Goal: Task Accomplishment & Management: Complete application form

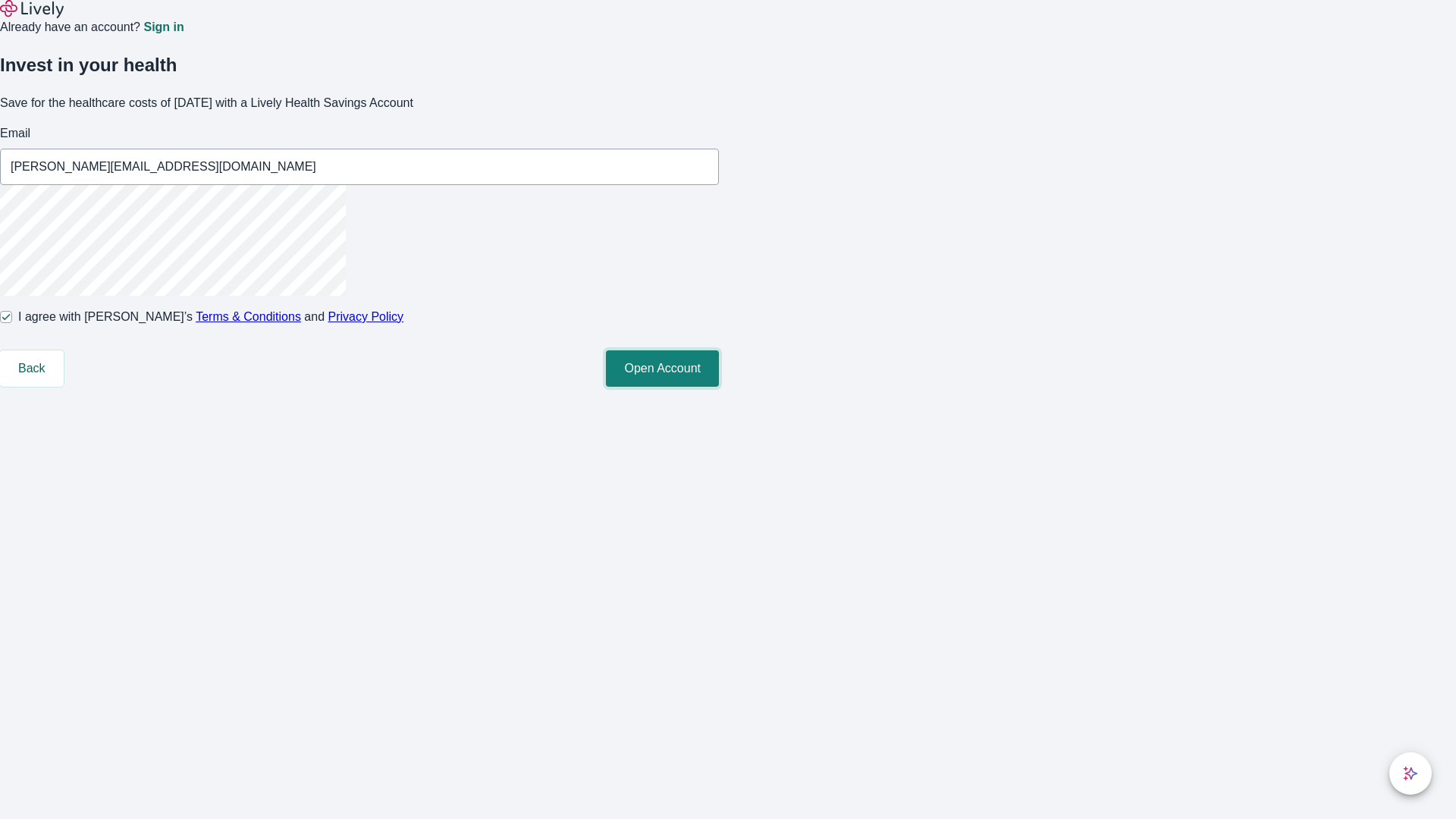
click at [719, 387] on button "Open Account" at bounding box center [663, 369] width 113 height 36
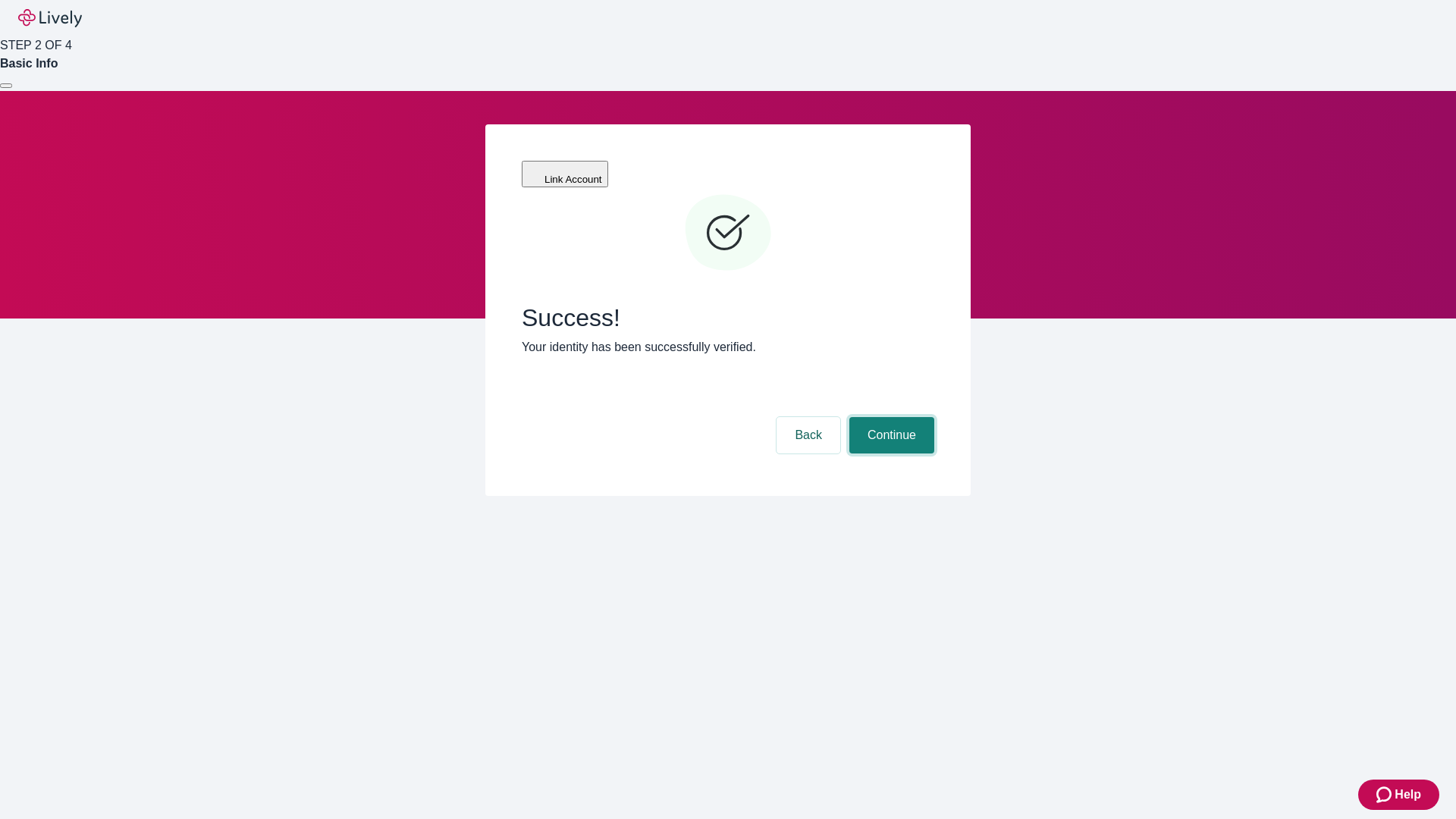
click at [890, 418] on button "Continue" at bounding box center [892, 436] width 85 height 36
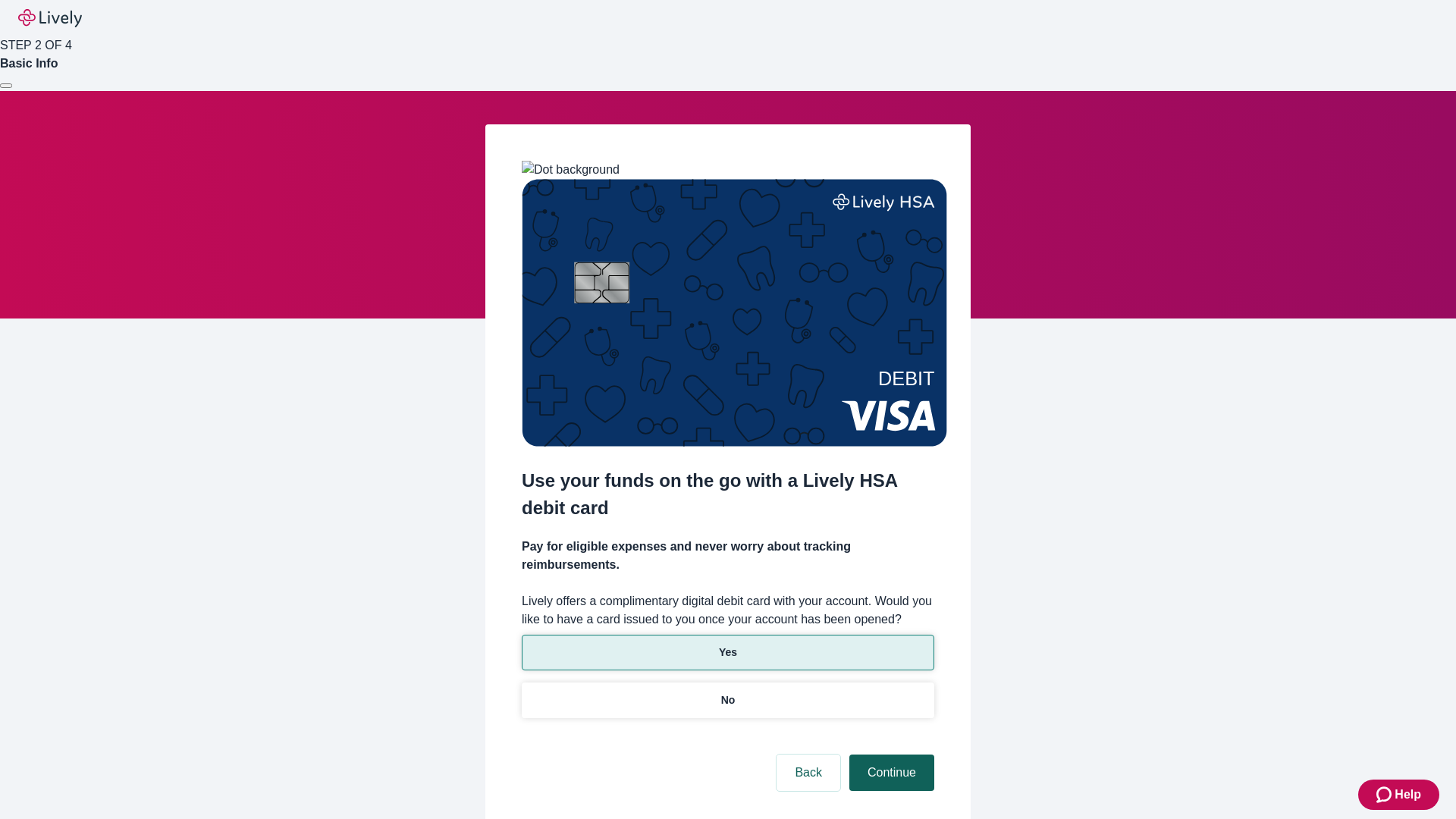
click at [728, 645] on p "Yes" at bounding box center [728, 652] width 18 height 16
click at [890, 755] on button "Continue" at bounding box center [892, 773] width 85 height 36
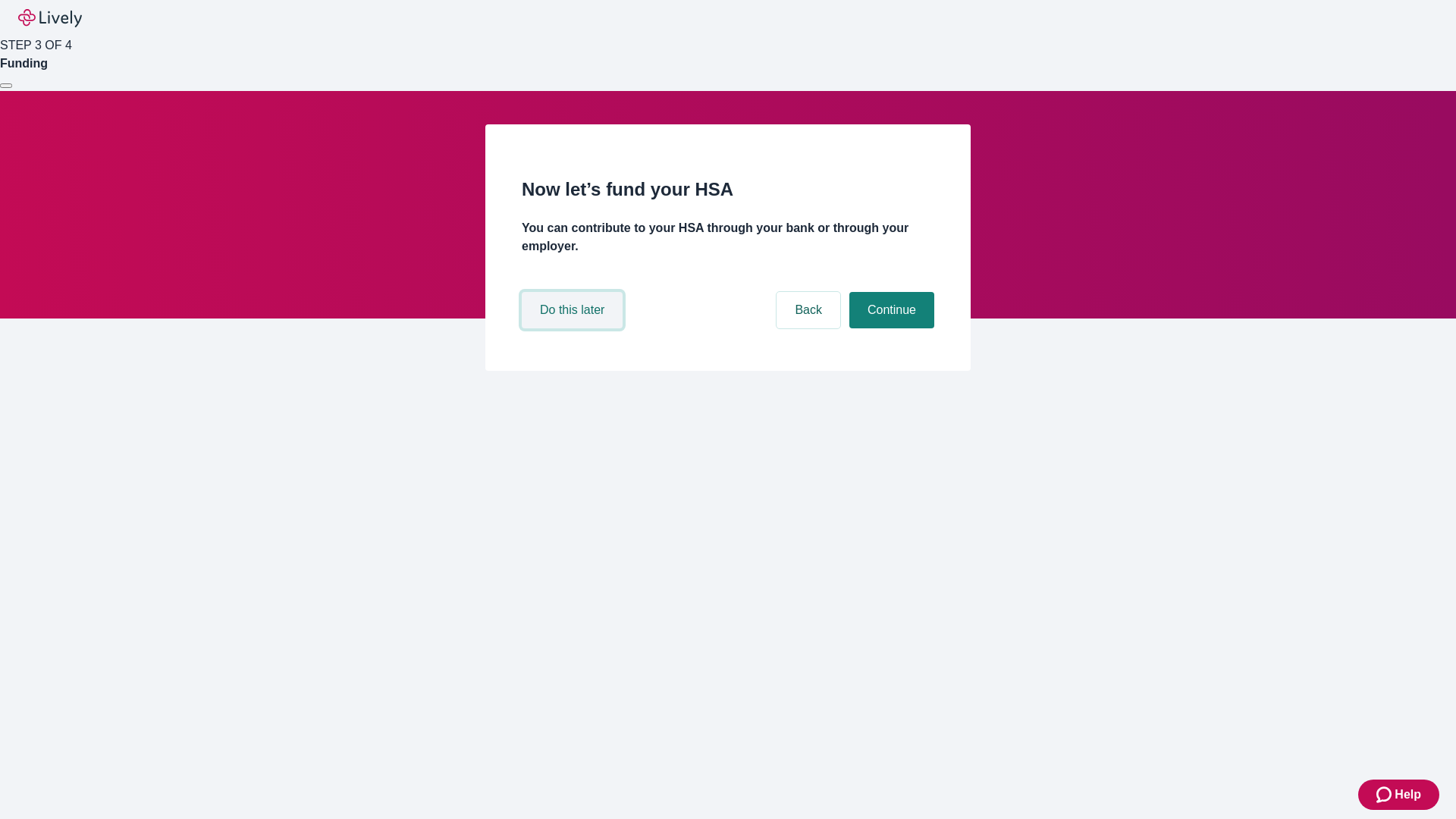
click at [574, 328] on button "Do this later" at bounding box center [572, 310] width 101 height 36
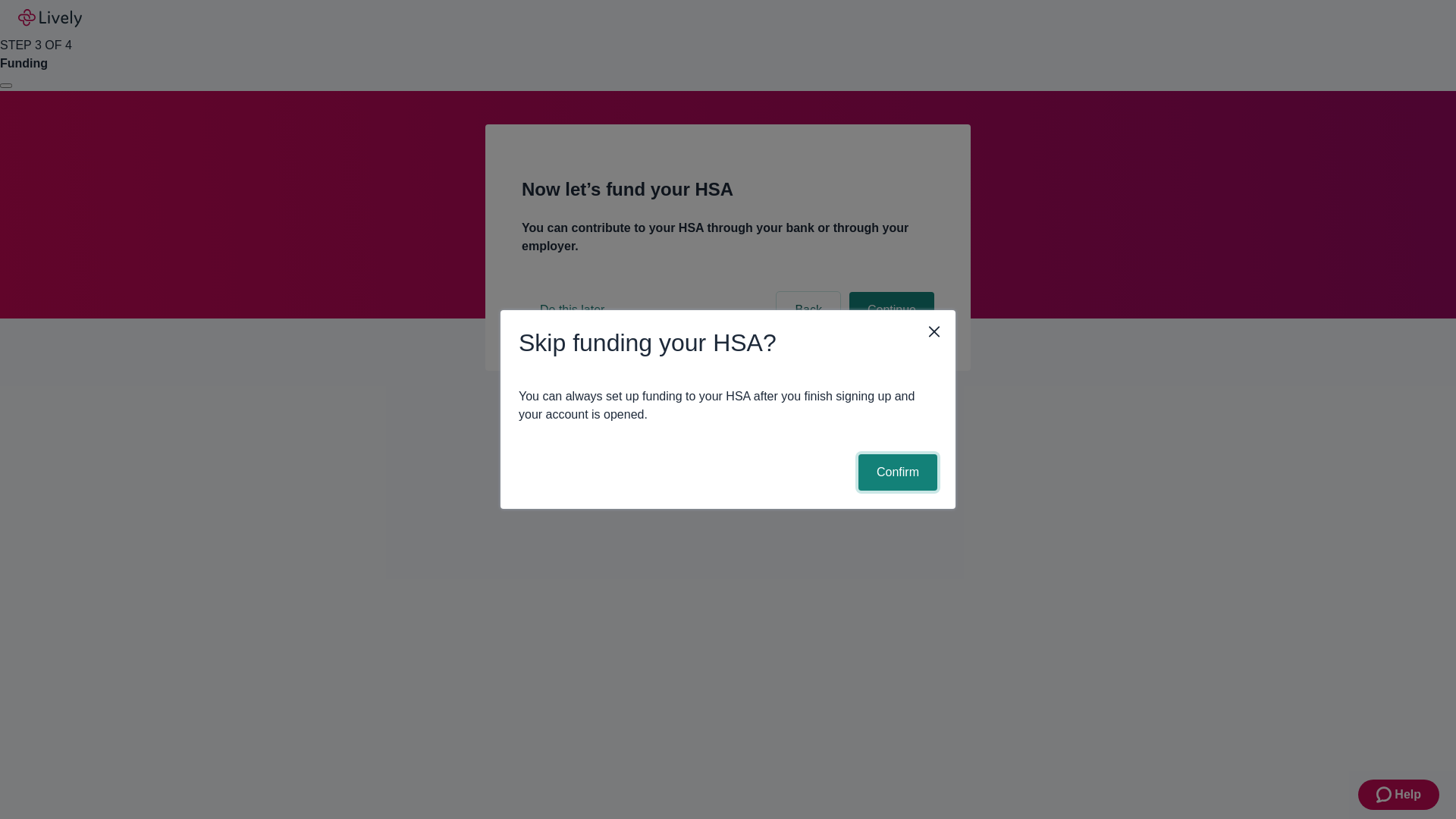
click at [896, 473] on button "Confirm" at bounding box center [898, 473] width 79 height 36
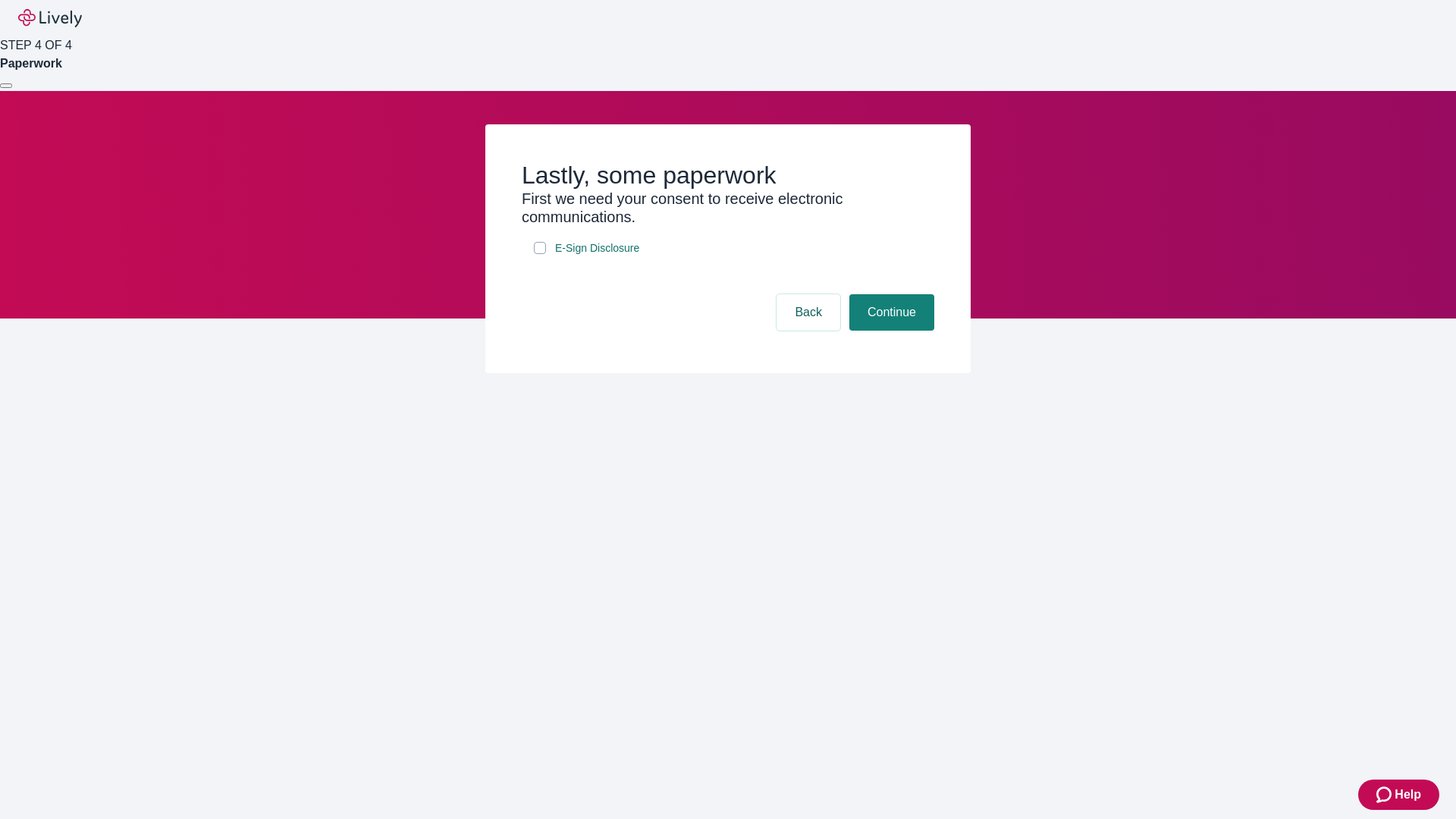
click at [540, 255] on input "E-Sign Disclosure" at bounding box center [540, 248] width 12 height 12
checkbox input "true"
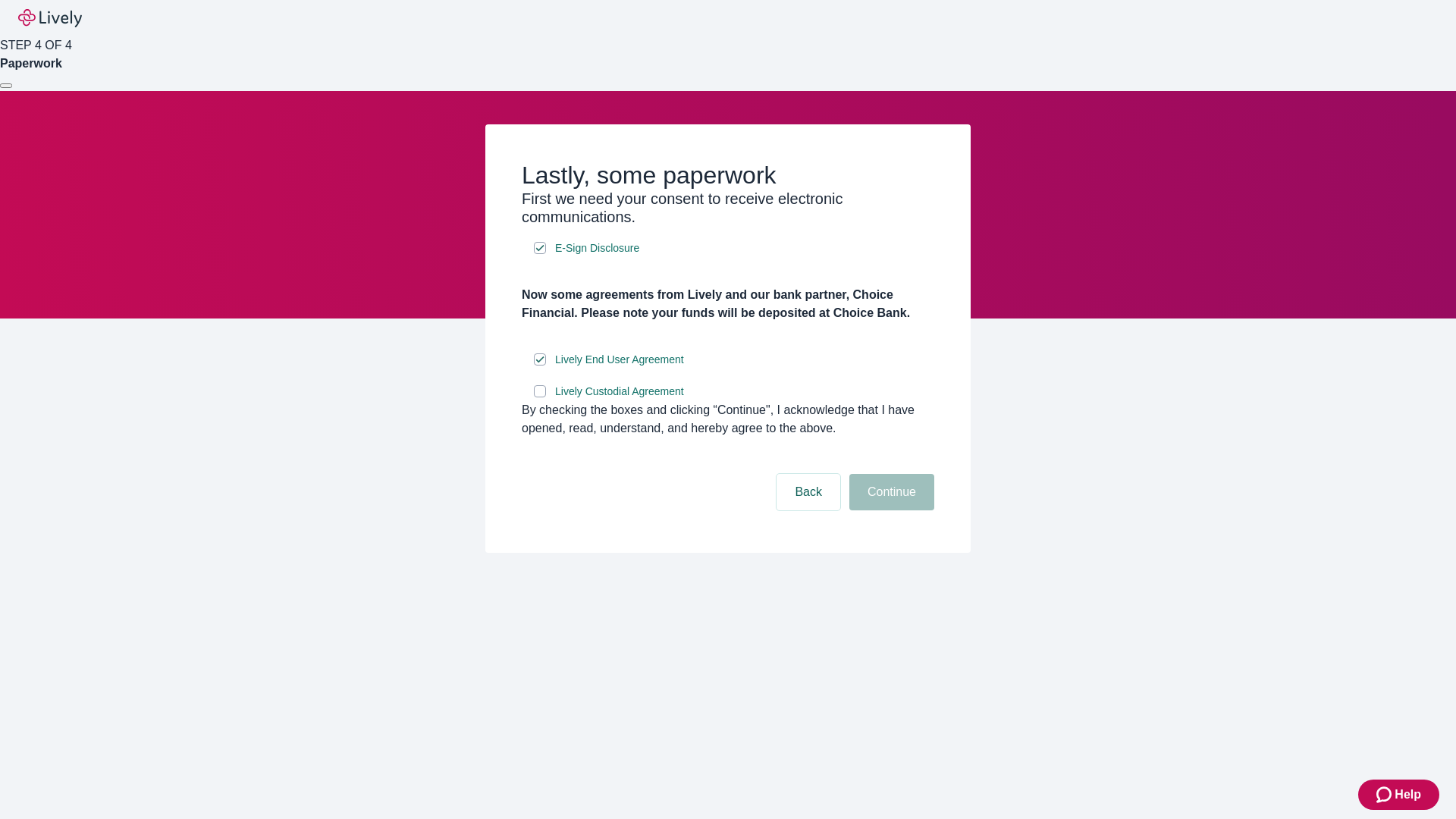
click at [540, 398] on input "Lively Custodial Agreement" at bounding box center [540, 391] width 12 height 12
checkbox input "true"
click at [890, 510] on button "Continue" at bounding box center [892, 492] width 85 height 36
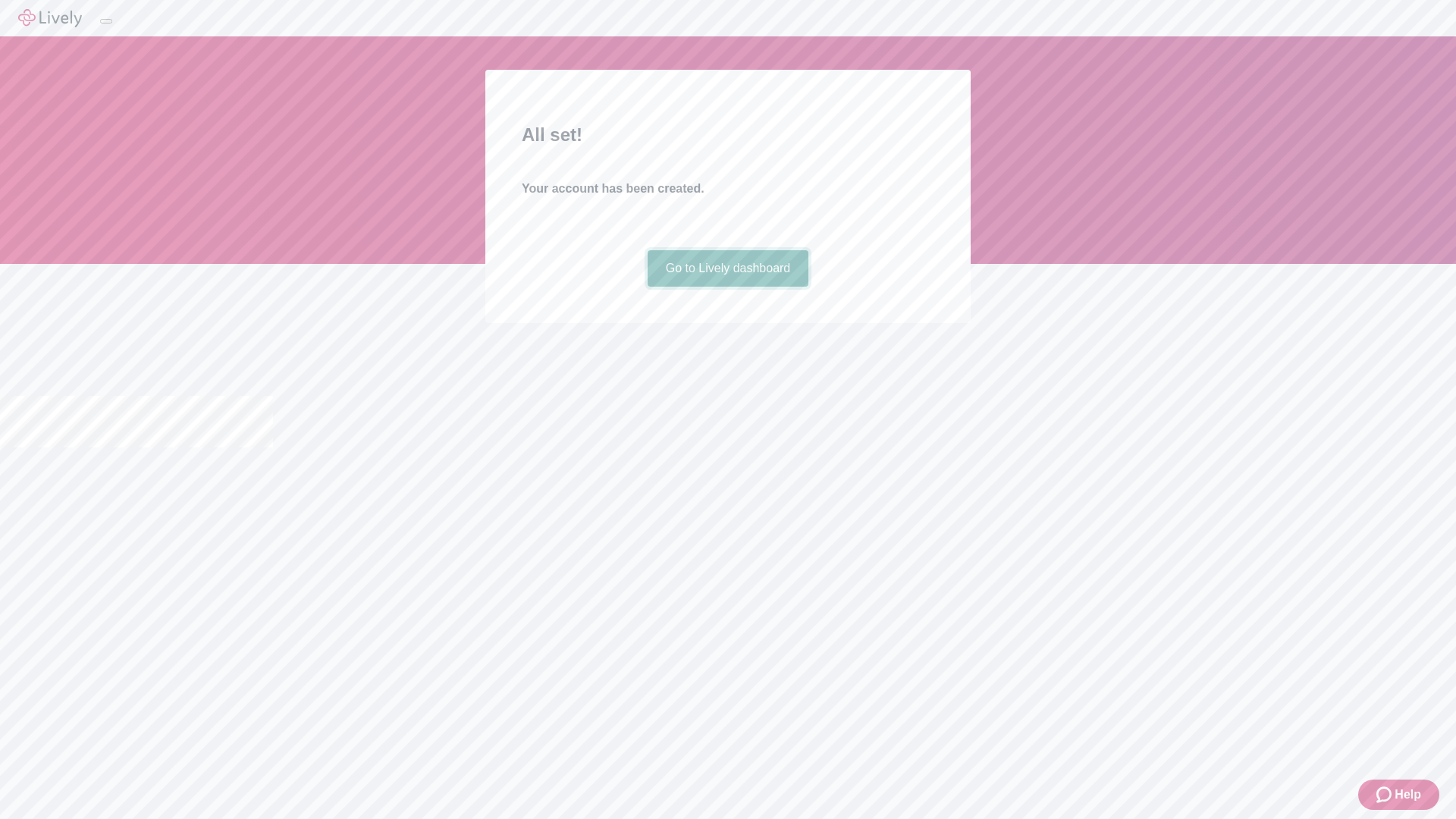
click at [728, 287] on link "Go to Lively dashboard" at bounding box center [728, 269] width 161 height 36
